Goal: Check status: Check status

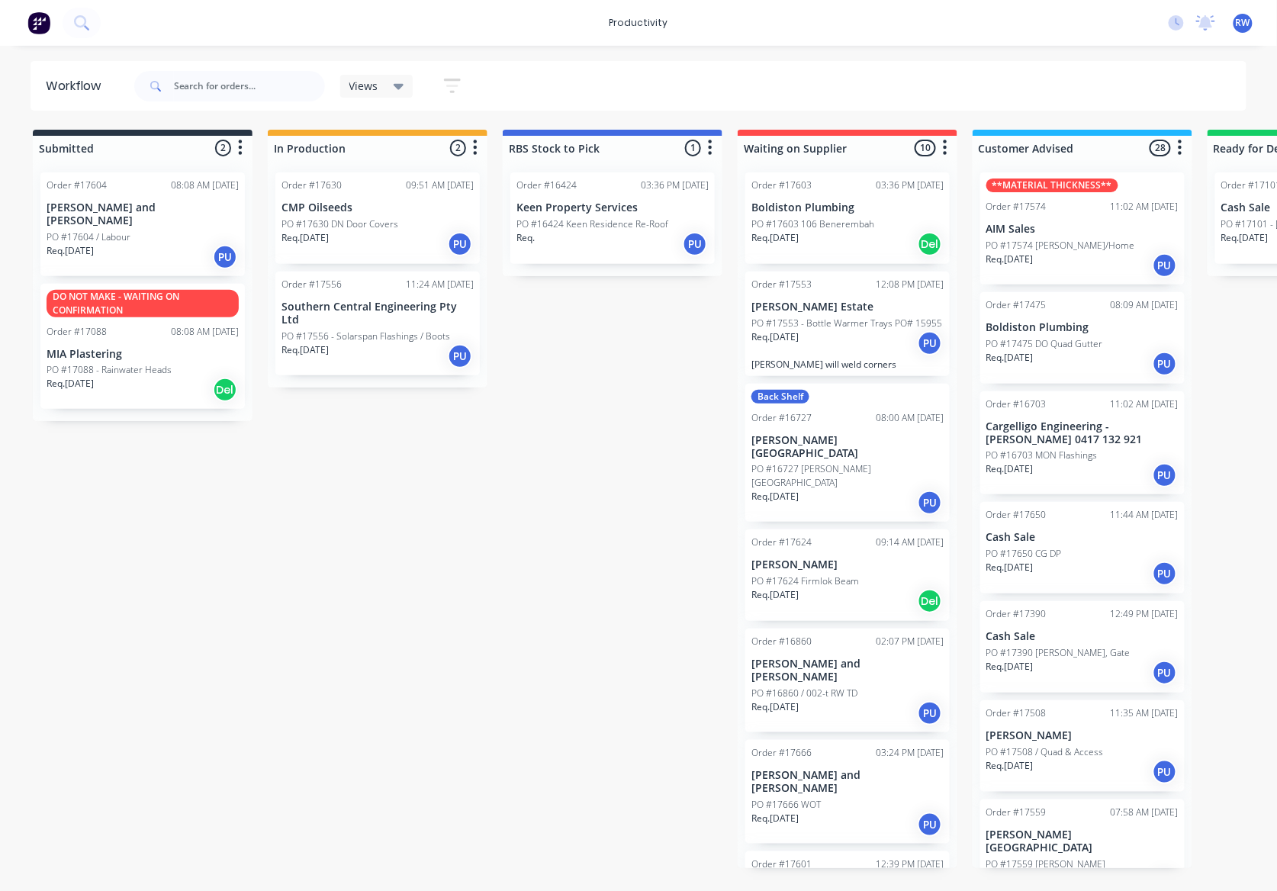
click at [1073, 636] on p "Cash Sale" at bounding box center [1083, 636] width 192 height 13
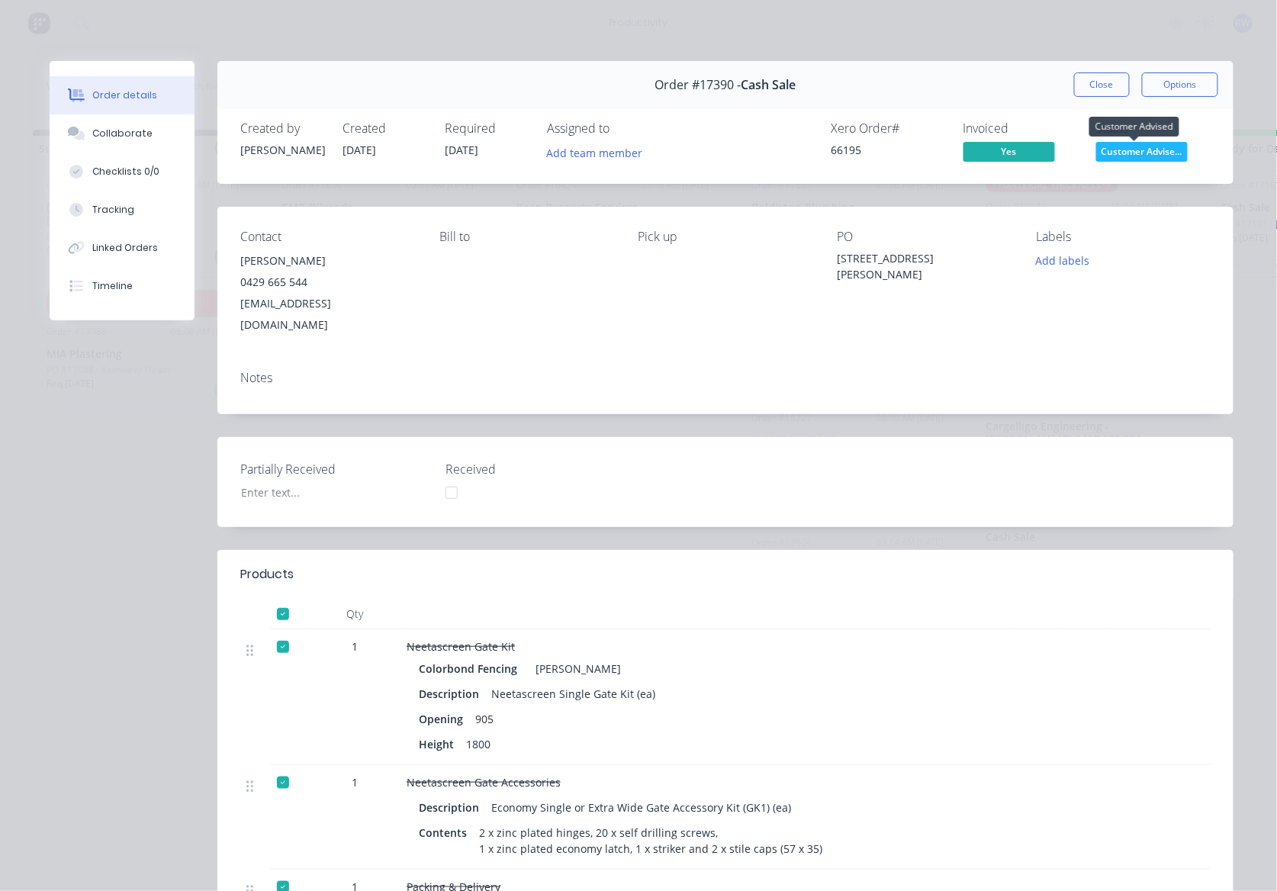
click at [1112, 153] on span "Customer Advise..." at bounding box center [1143, 151] width 92 height 19
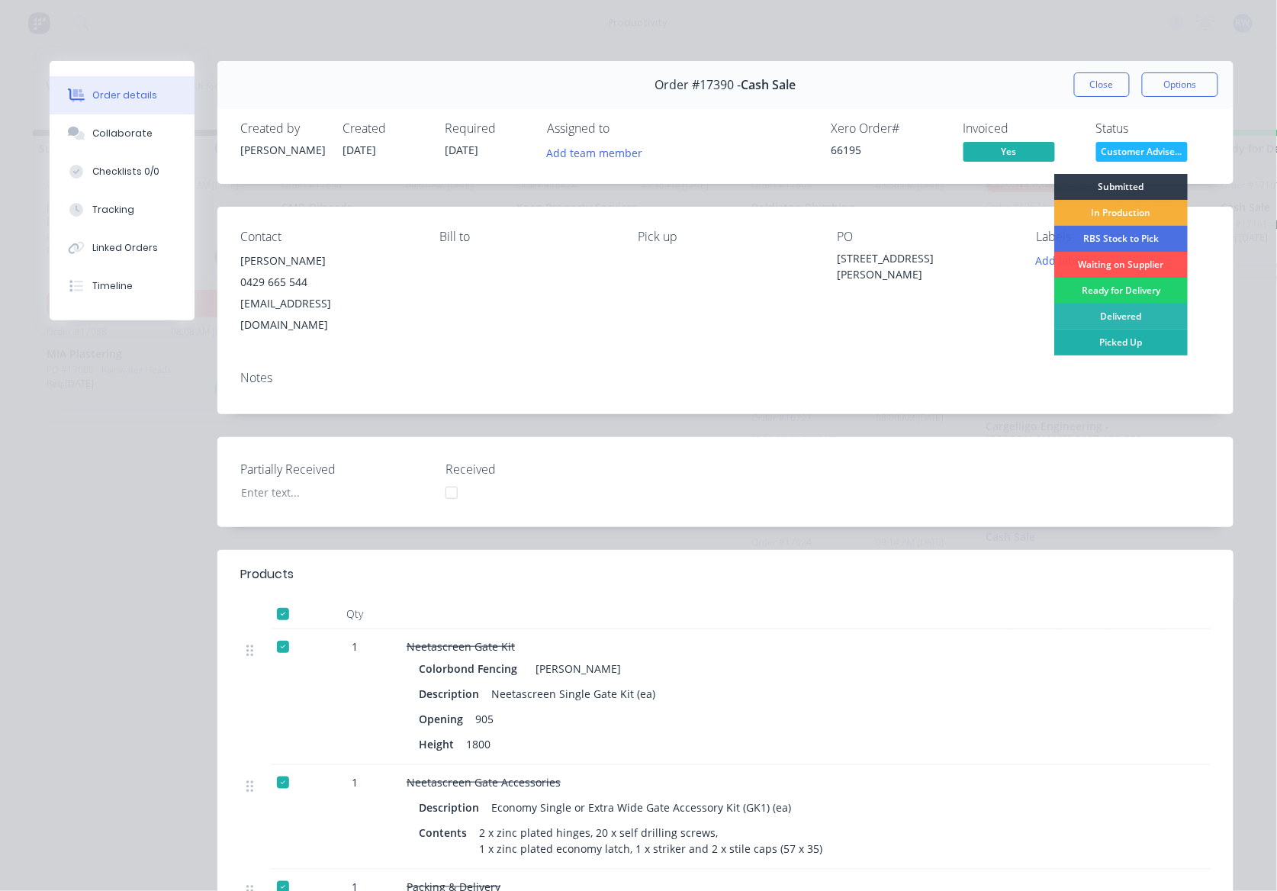
click at [1127, 337] on div "Picked Up" at bounding box center [1122, 343] width 134 height 26
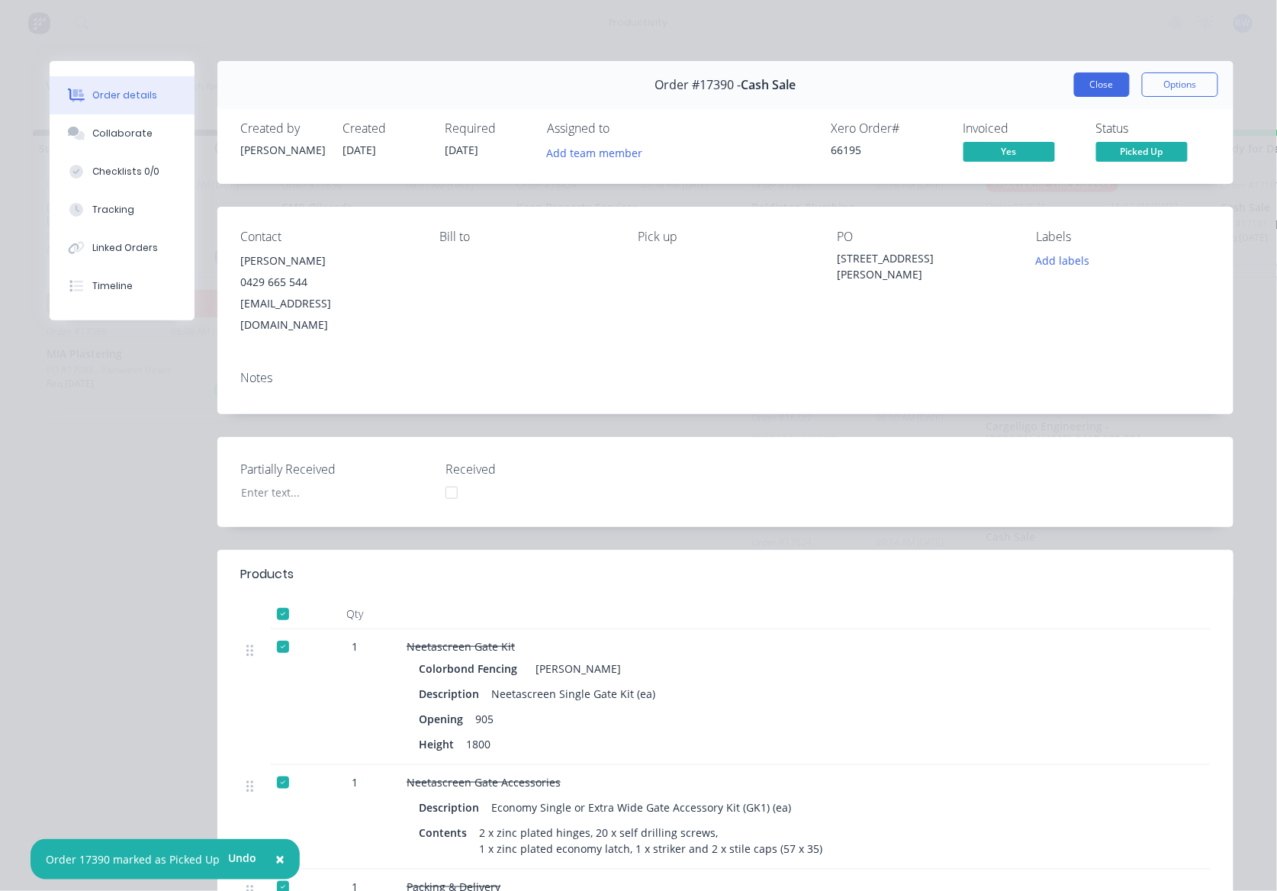
click at [1087, 81] on button "Close" at bounding box center [1102, 84] width 56 height 24
